Goal: Navigation & Orientation: Find specific page/section

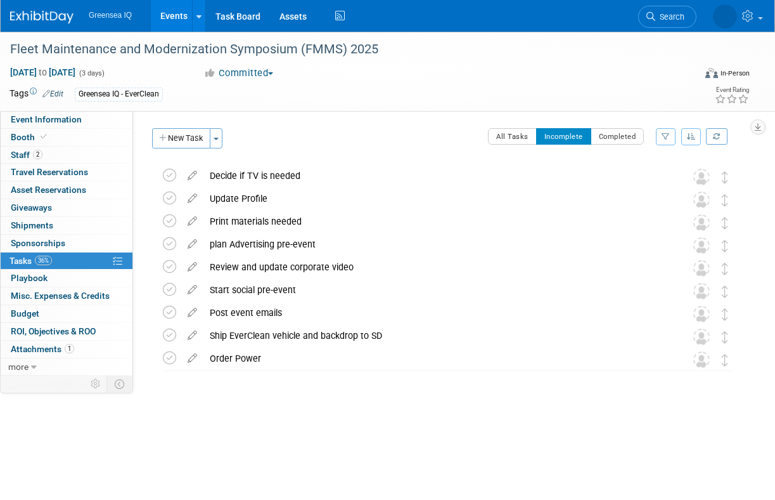
click at [175, 18] on link "Events" at bounding box center [174, 16] width 46 height 32
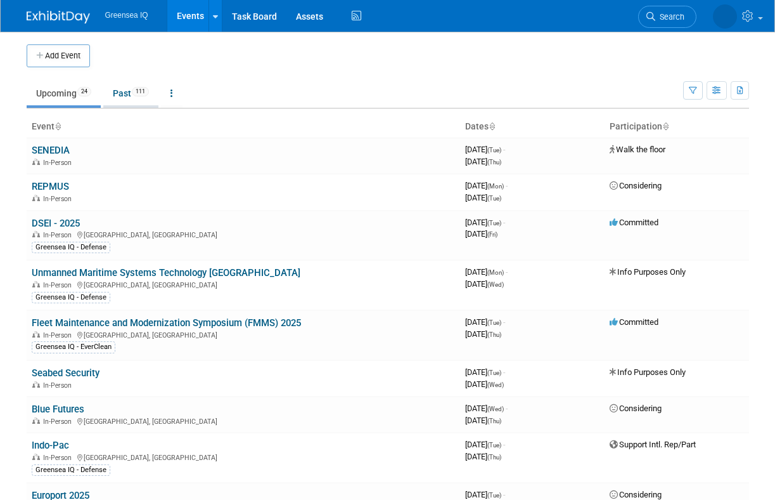
click at [127, 92] on link "Past 111" at bounding box center [130, 93] width 55 height 24
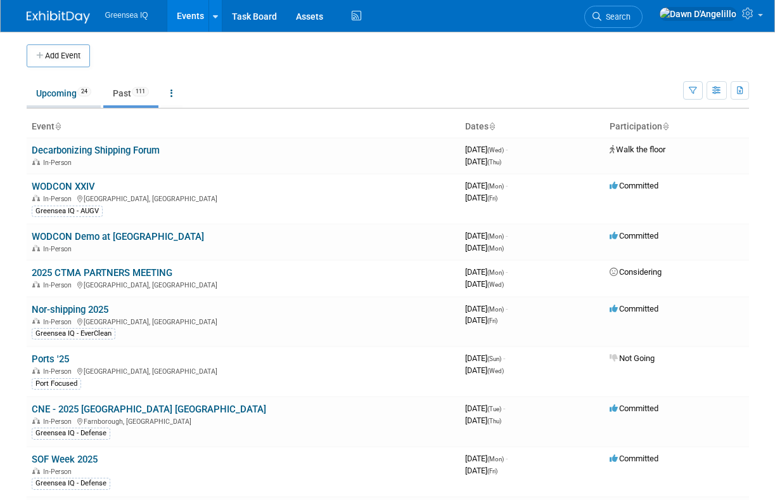
click at [62, 93] on link "Upcoming 24" at bounding box center [64, 93] width 74 height 24
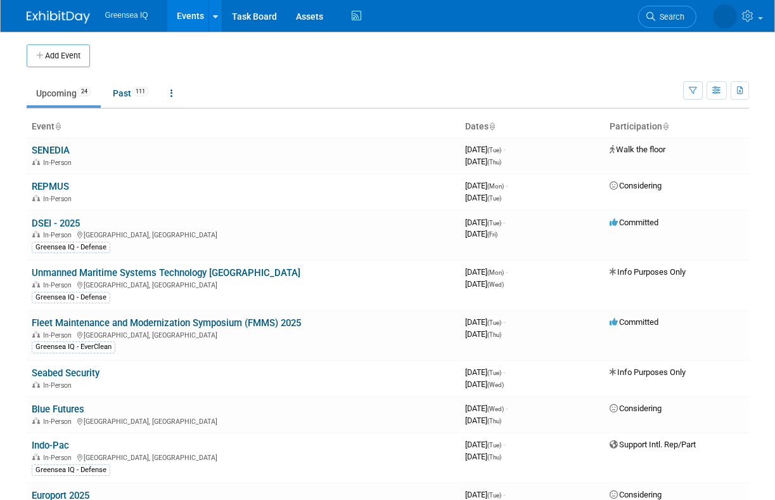
click at [191, 15] on link "Events" at bounding box center [190, 16] width 46 height 32
click at [309, 14] on link "Assets" at bounding box center [310, 16] width 46 height 32
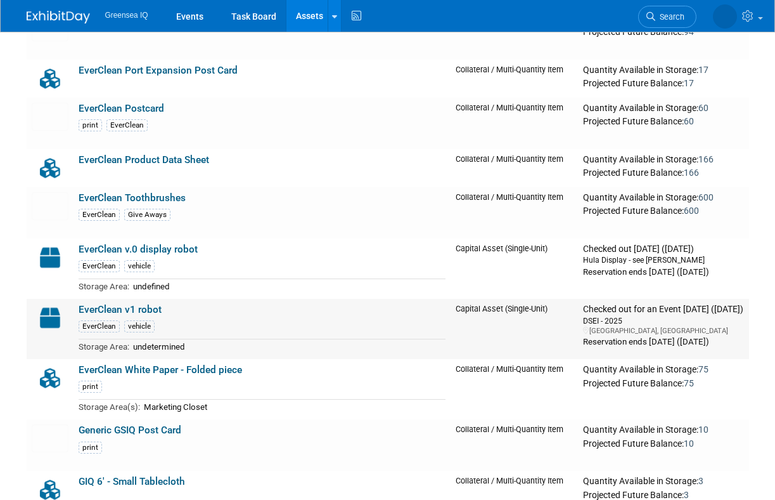
scroll to position [1560, 0]
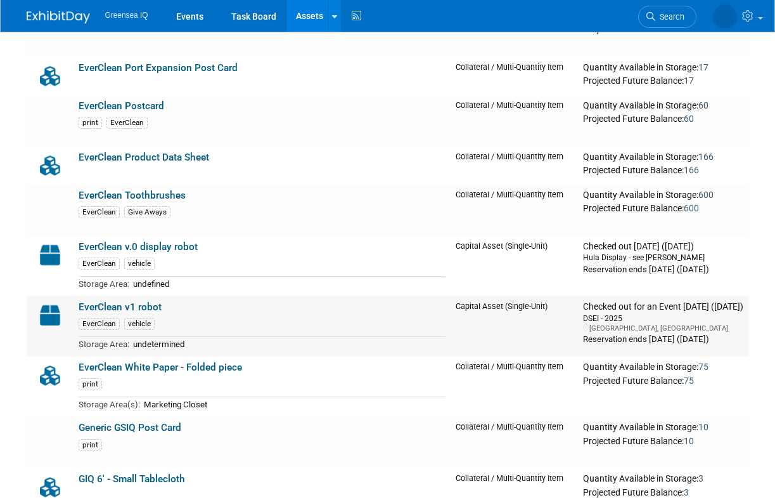
click at [129, 306] on link "EverClean v1 robot" at bounding box center [120, 306] width 83 height 11
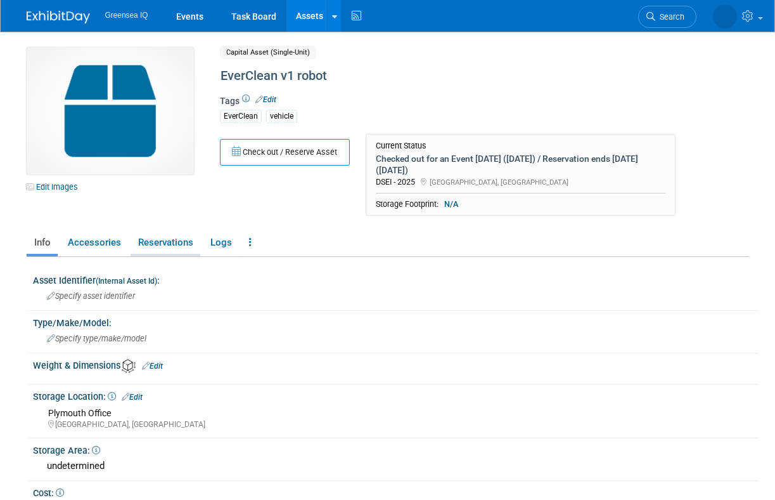
click at [172, 244] on link "Reservations" at bounding box center [166, 242] width 70 height 22
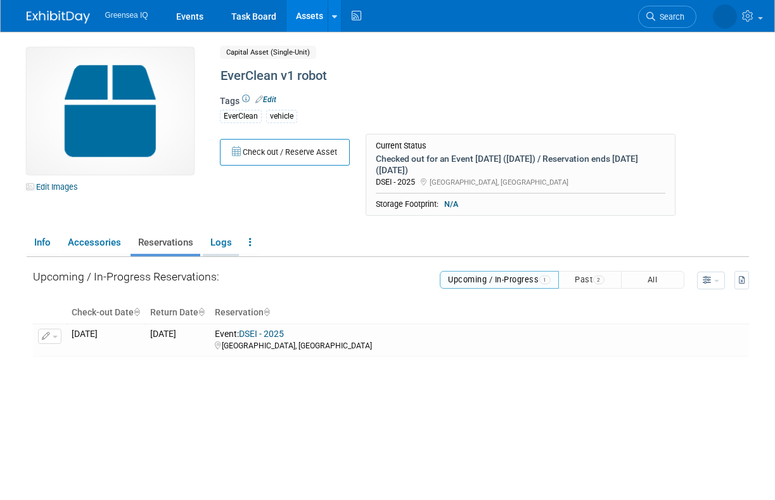
click at [222, 244] on link "Logs" at bounding box center [221, 242] width 36 height 22
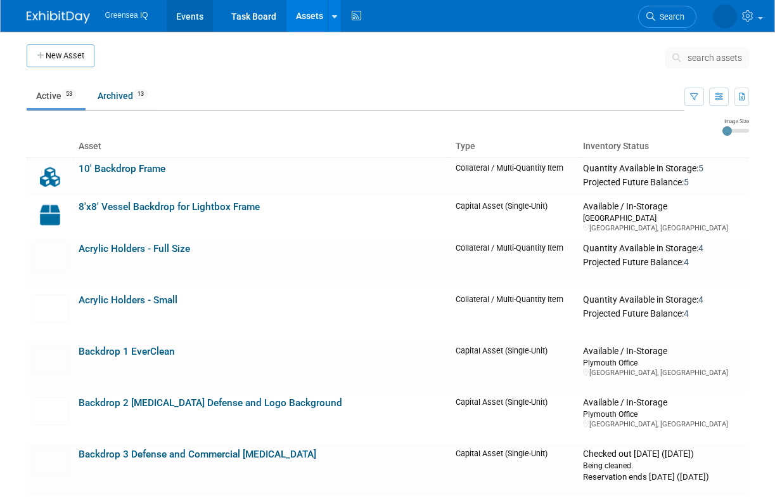
click at [191, 12] on link "Events" at bounding box center [190, 16] width 46 height 32
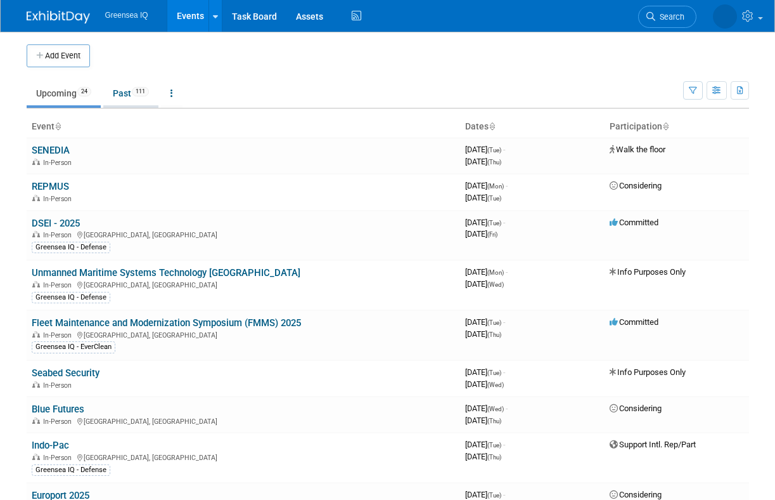
click at [126, 93] on link "Past 111" at bounding box center [130, 93] width 55 height 24
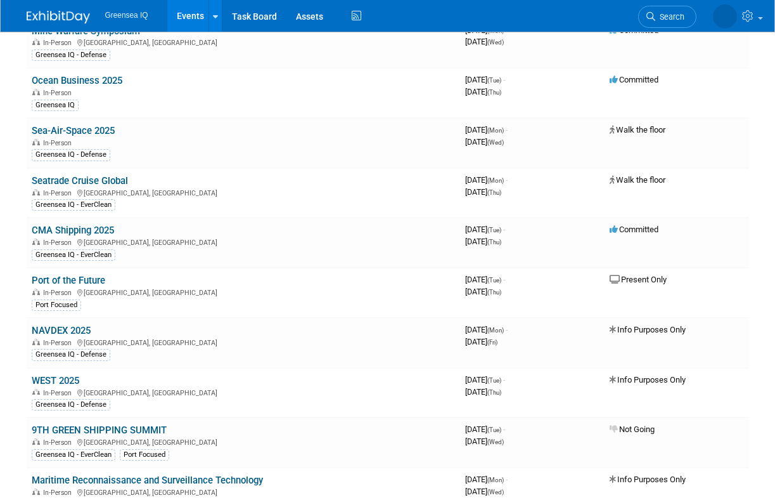
scroll to position [468, 0]
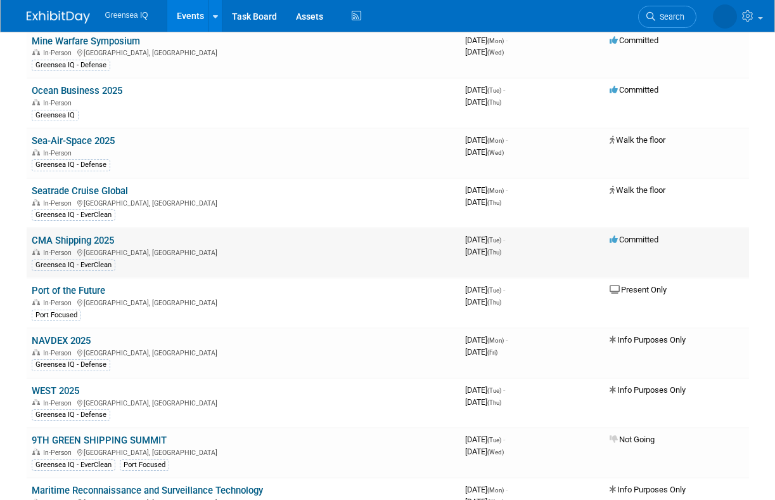
click at [66, 242] on link "CMA Shipping 2025" at bounding box center [73, 240] width 82 height 11
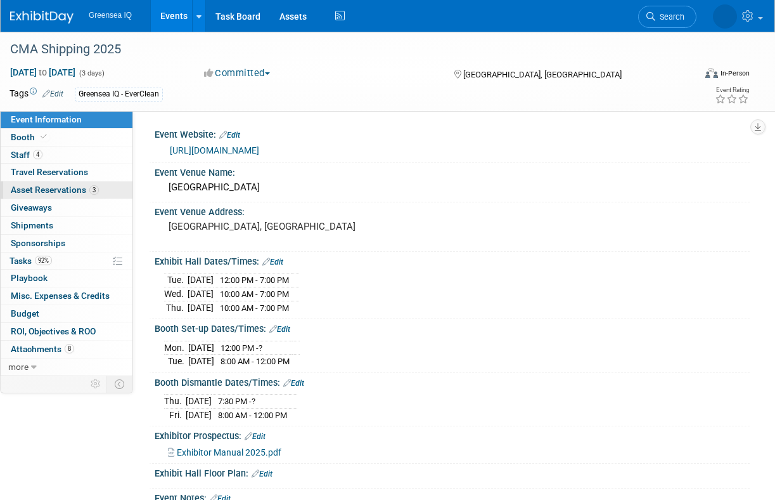
click at [37, 189] on span "Asset Reservations 3" at bounding box center [55, 189] width 88 height 10
